Goal: Contribute content: Add original content to the website for others to see

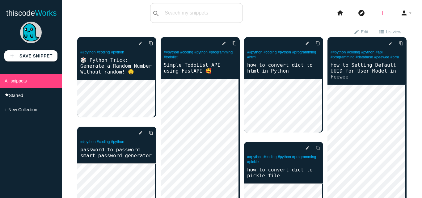
click at [379, 13] on icon "add" at bounding box center [382, 13] width 7 height 20
click at [384, 10] on link "code Snippet" at bounding box center [395, 10] width 43 height 15
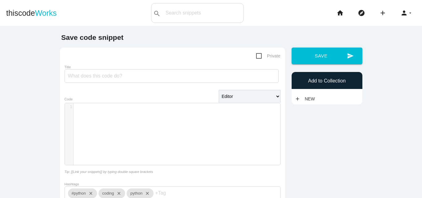
click at [164, 107] on pre "​" at bounding box center [178, 106] width 211 height 5
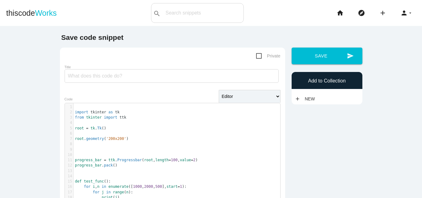
scroll to position [31, 0]
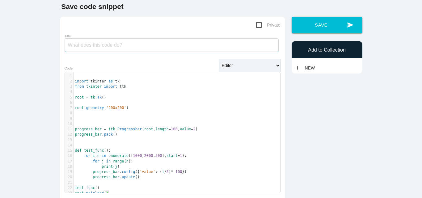
click at [133, 44] on input "Title" at bounding box center [171, 45] width 214 height 14
paste input "How to make progress bar for function in tkinter"
type input "How to make progress bar for function in tkinter"
click at [250, 68] on select "Editor HTML Editor Javascript Editor PHP Editor Python Editor" at bounding box center [249, 65] width 62 height 13
select select "python"
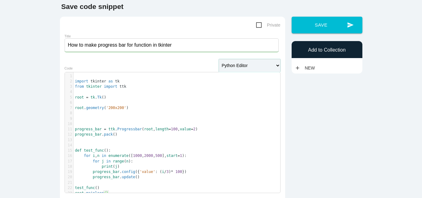
click at [218, 60] on select "Editor HTML Editor Javascript Editor PHP Editor Python Editor" at bounding box center [249, 65] width 62 height 13
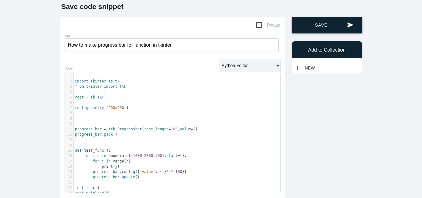
click at [314, 25] on button "send Save" at bounding box center [326, 25] width 71 height 17
